Goal: Find contact information: Find contact information

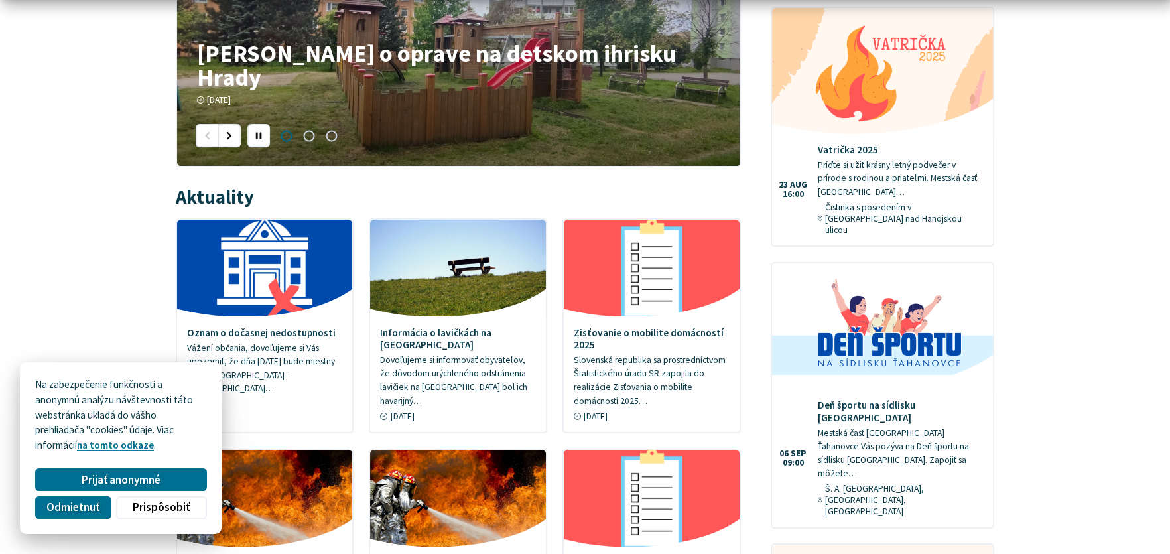
scroll to position [596, 0]
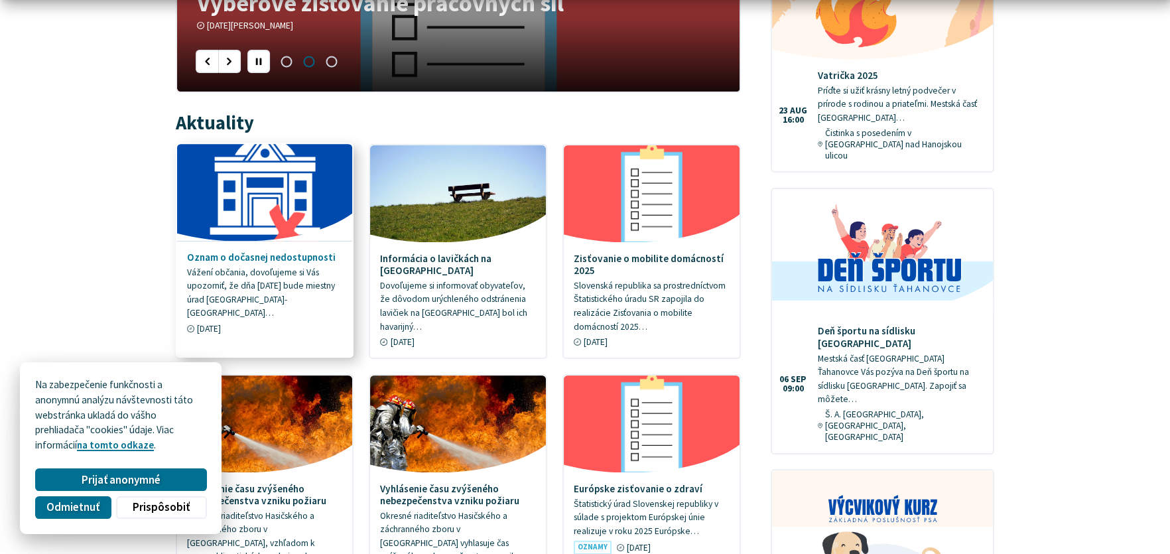
click at [304, 259] on h4 "Oznam o dočasnej nedostupnosti" at bounding box center [265, 257] width 156 height 12
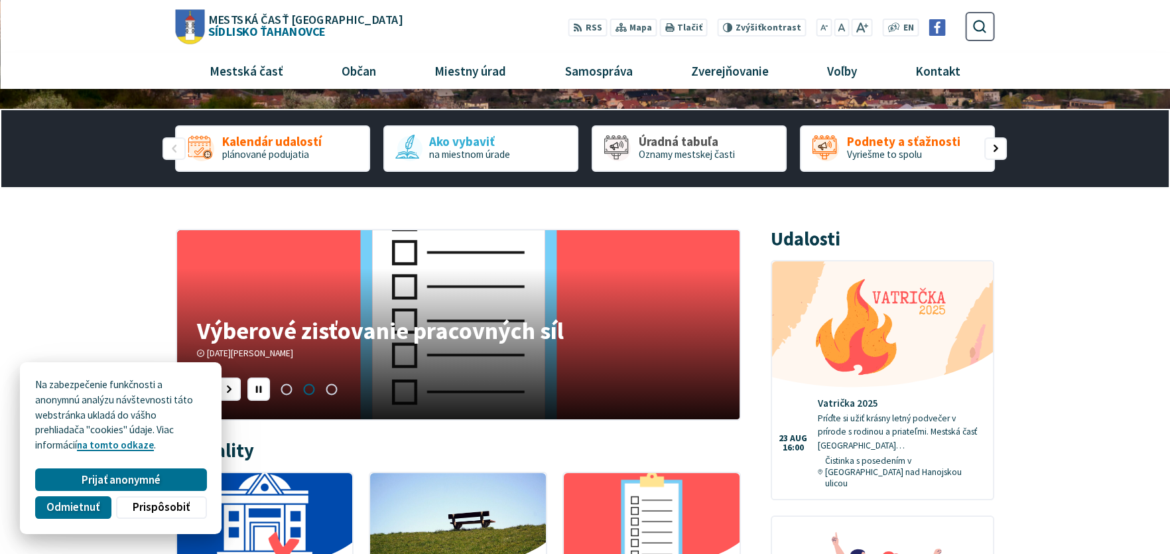
scroll to position [265, 0]
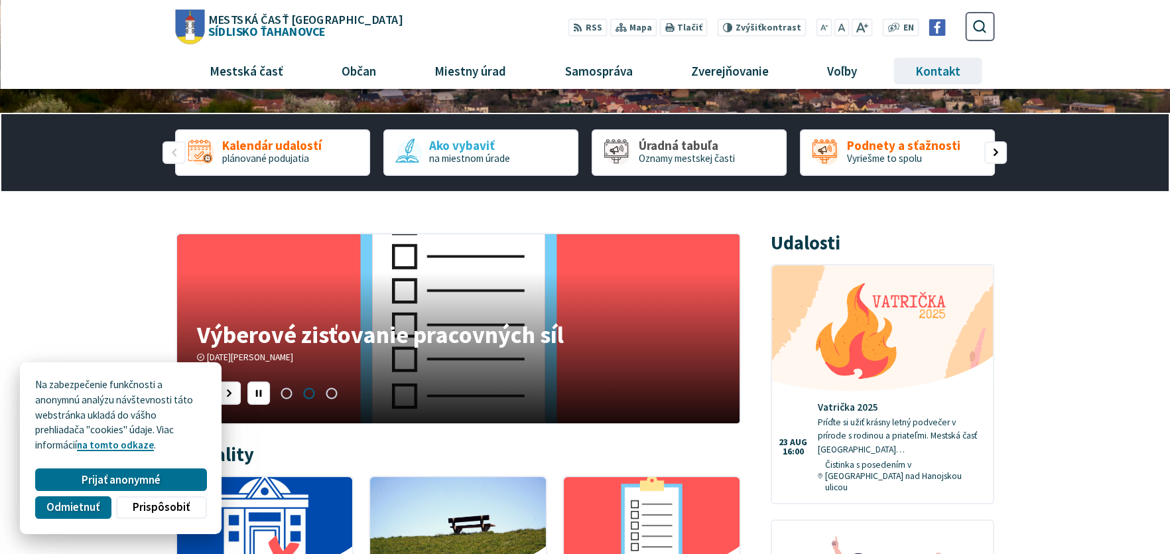
click at [930, 70] on span "Kontakt" at bounding box center [937, 71] width 55 height 36
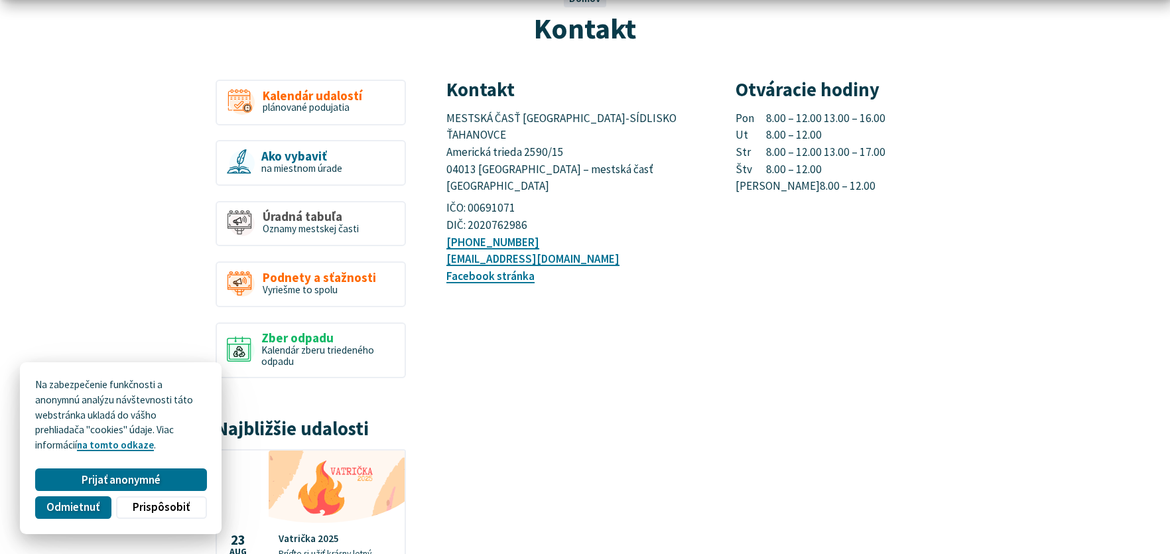
scroll to position [199, 0]
